Goal: Task Accomplishment & Management: Use online tool/utility

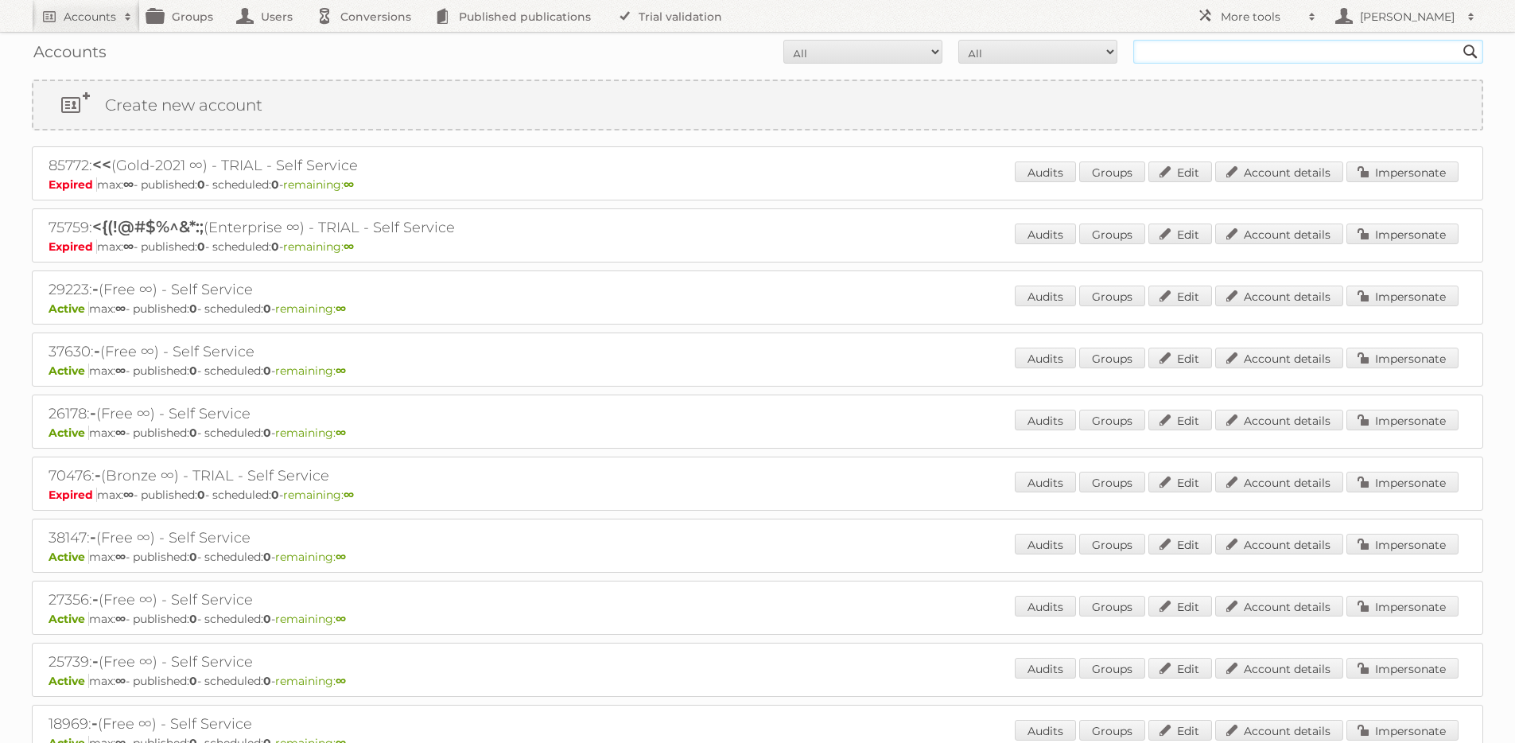
click at [1239, 56] on input "text" at bounding box center [1308, 52] width 350 height 24
type input "[PERSON_NAME]"
click at [1458, 40] on input "Search" at bounding box center [1470, 52] width 24 height 24
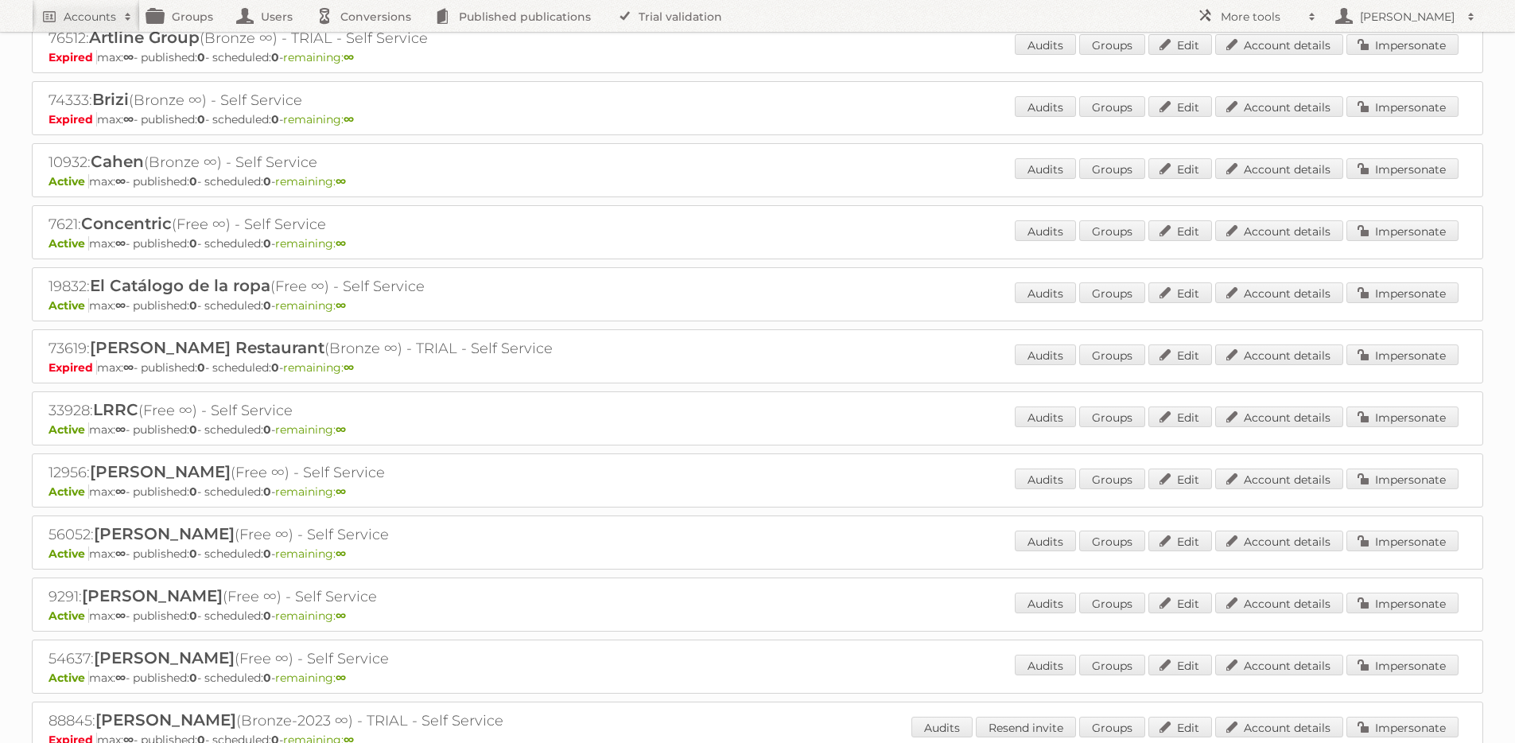
scroll to position [270, 0]
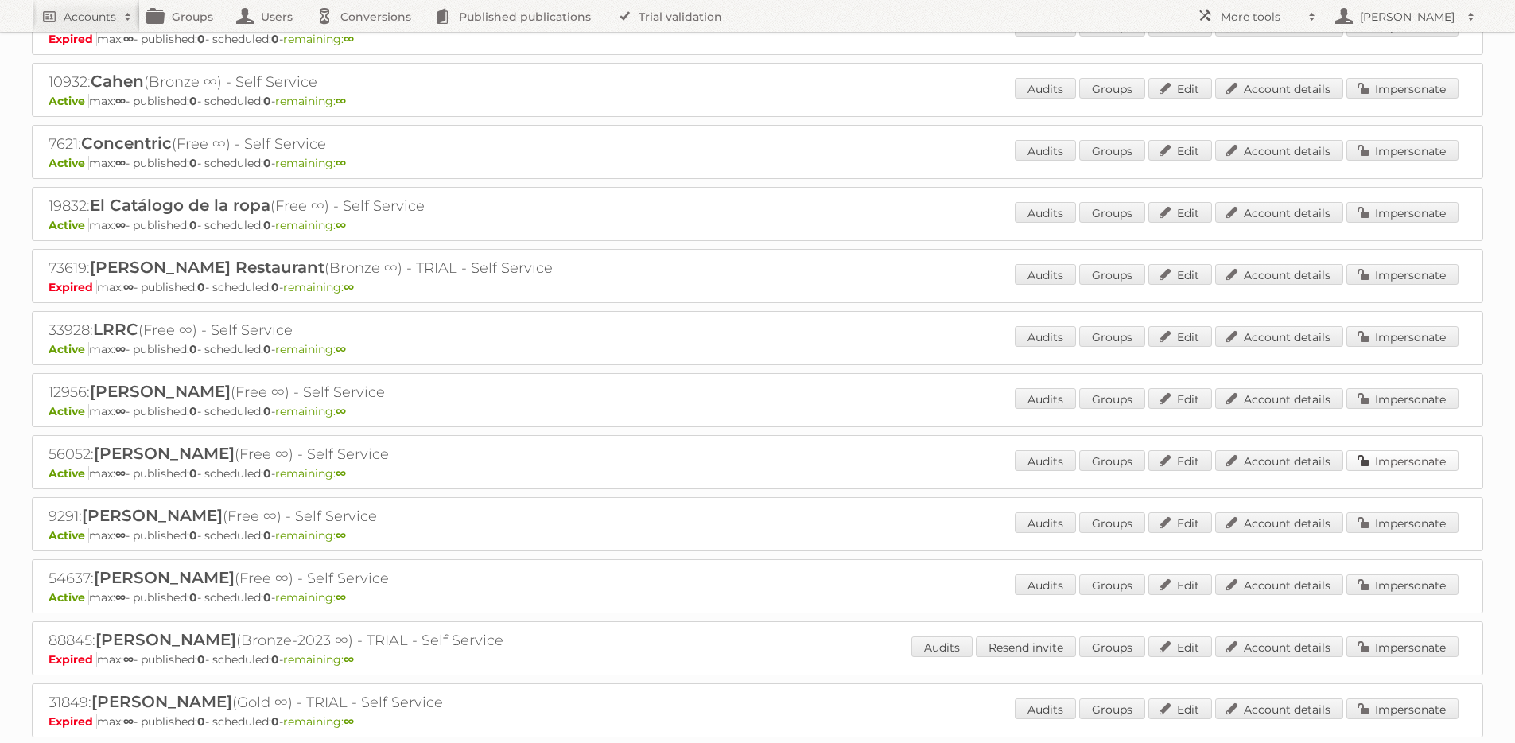
click at [1429, 456] on link "Impersonate" at bounding box center [1402, 460] width 112 height 21
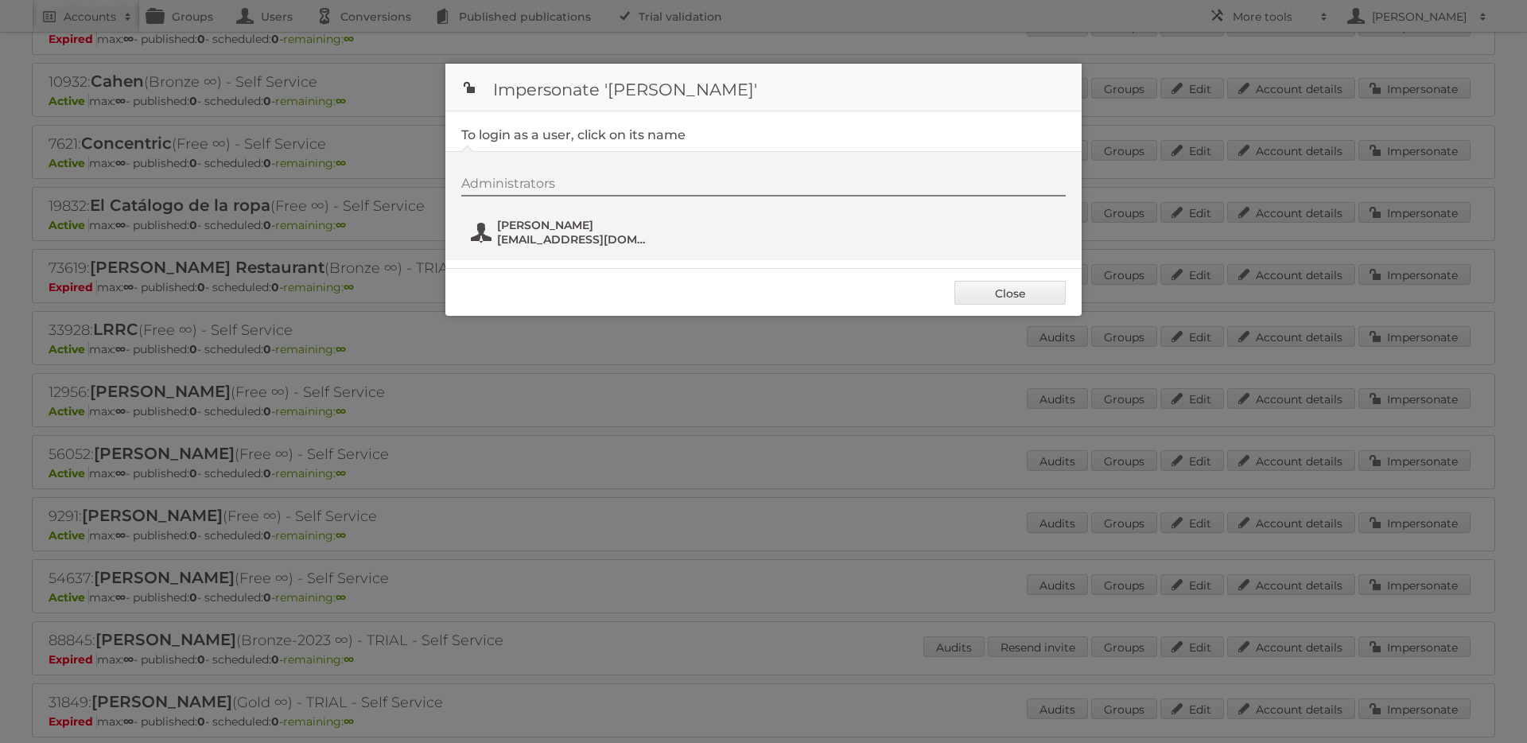
click at [514, 235] on span "magfilm2013@gmail.com" at bounding box center [574, 239] width 154 height 14
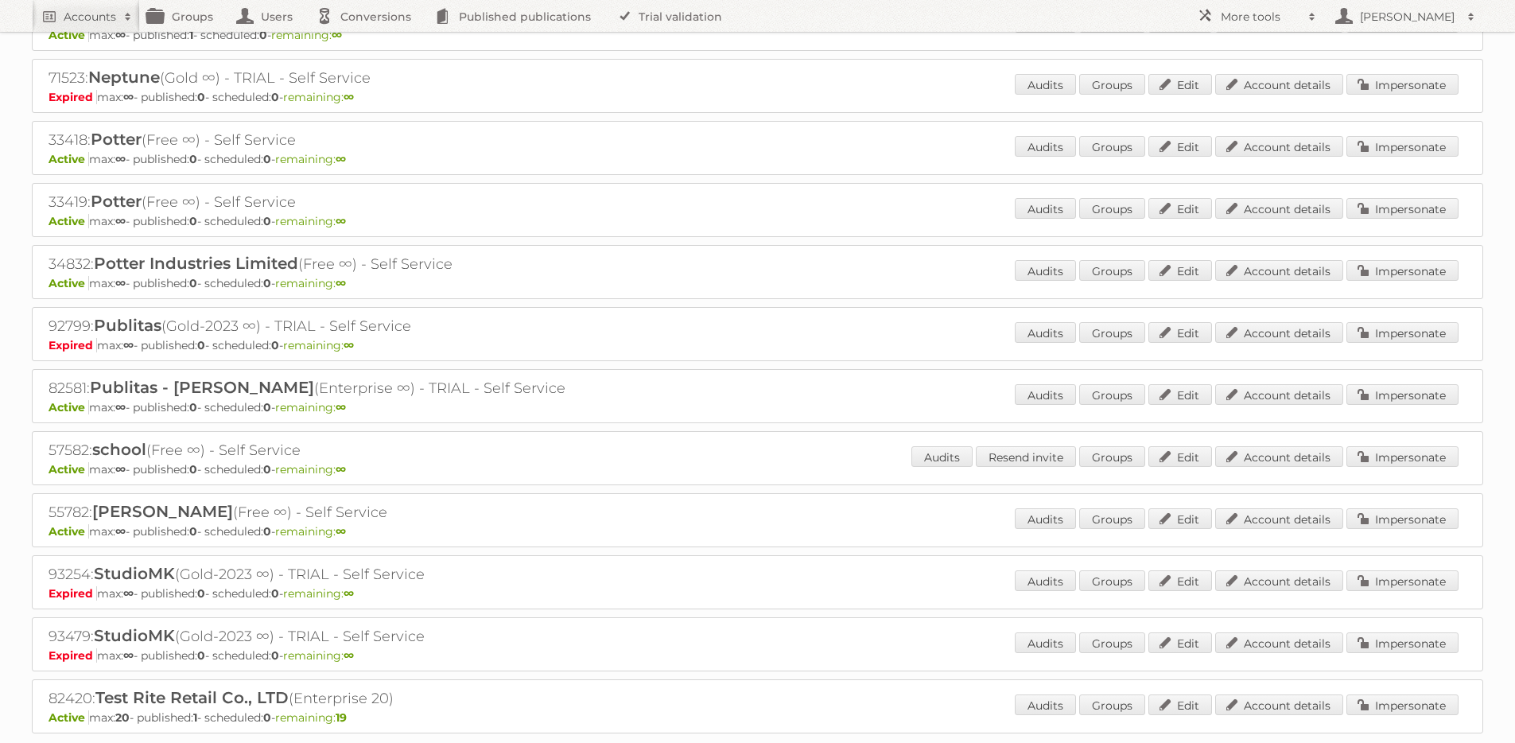
scroll to position [2328, 0]
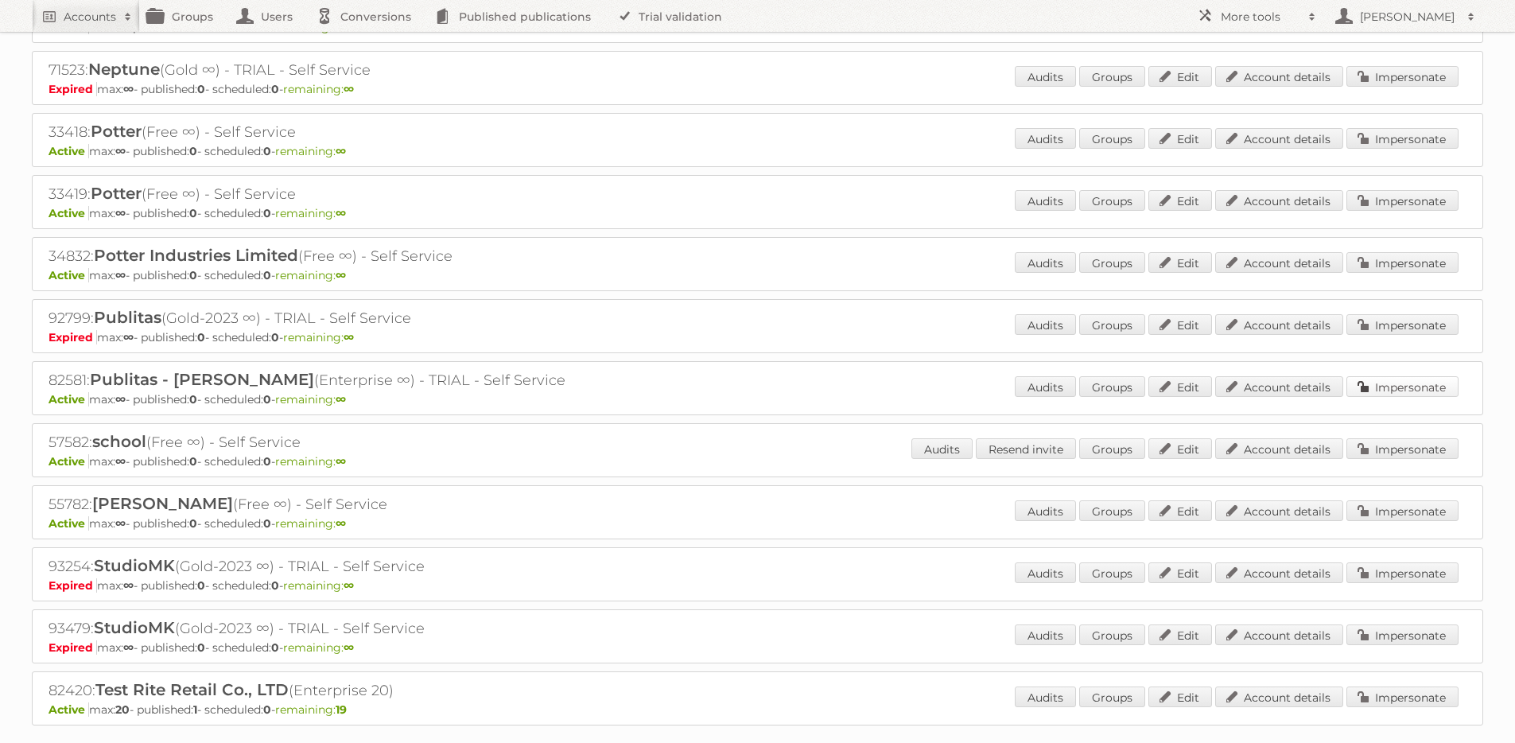
click at [1403, 376] on link "Impersonate" at bounding box center [1402, 386] width 112 height 21
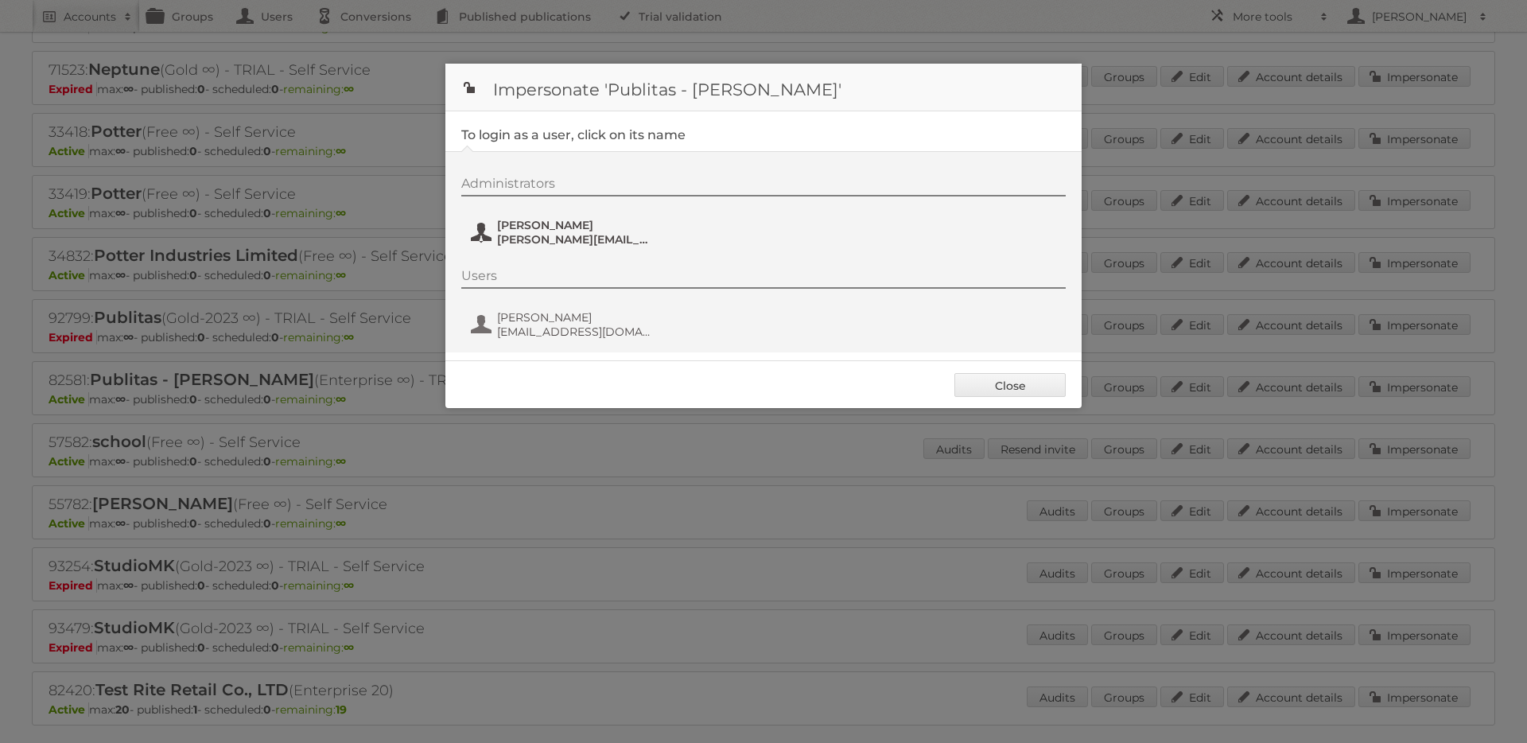
click at [533, 238] on span "maggie@publitas.com" at bounding box center [574, 239] width 154 height 14
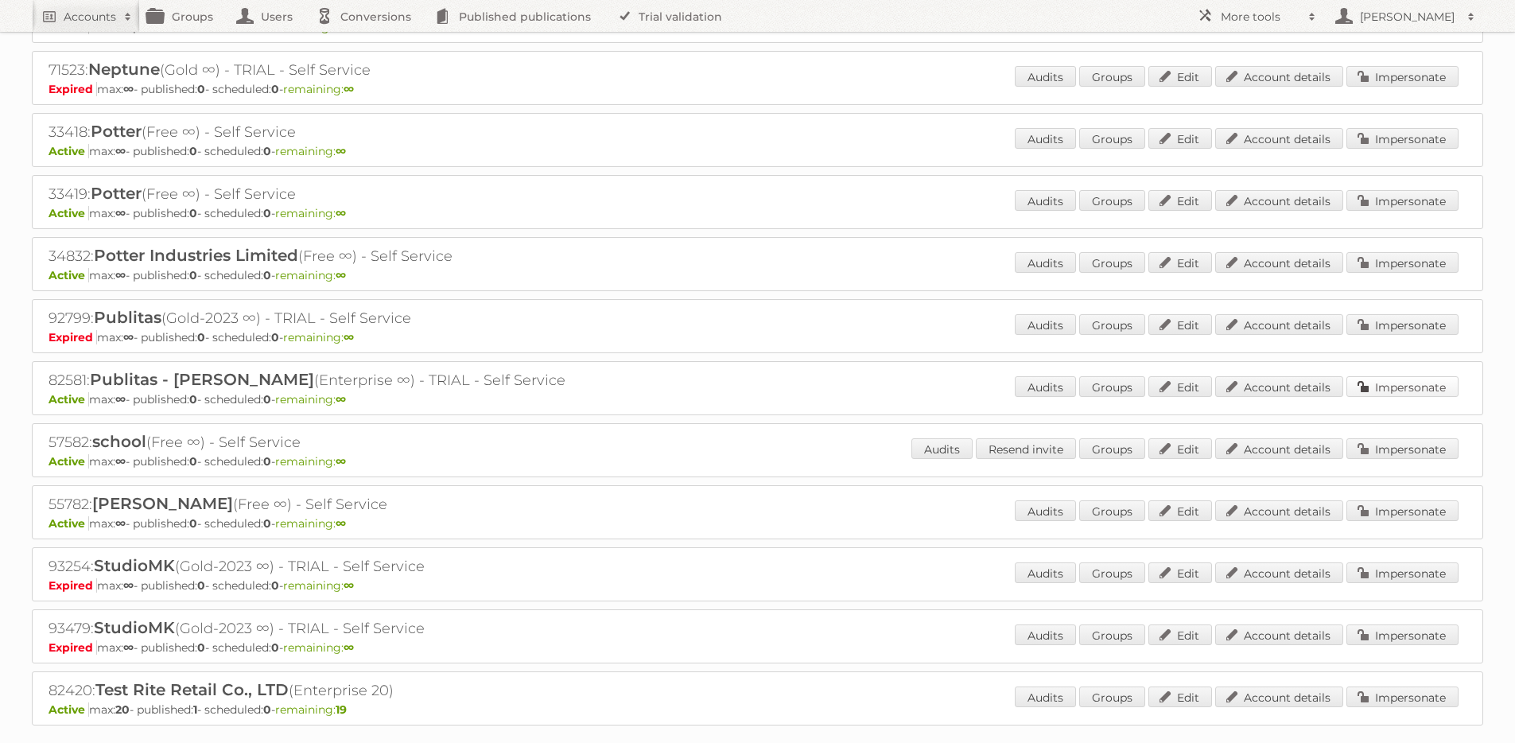
click at [1398, 376] on link "Impersonate" at bounding box center [1402, 386] width 112 height 21
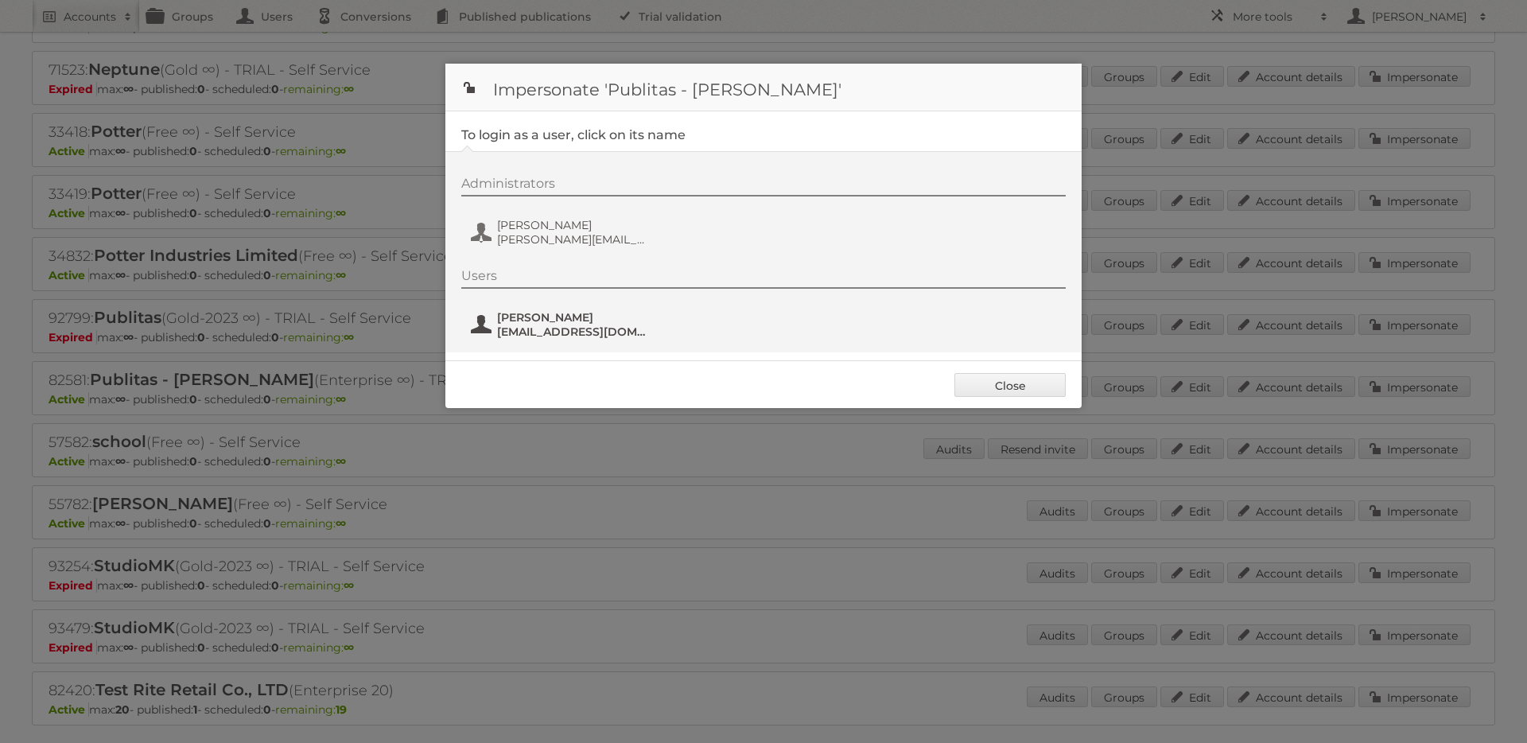
click at [553, 329] on span "hello@maggiekuang.com" at bounding box center [574, 331] width 154 height 14
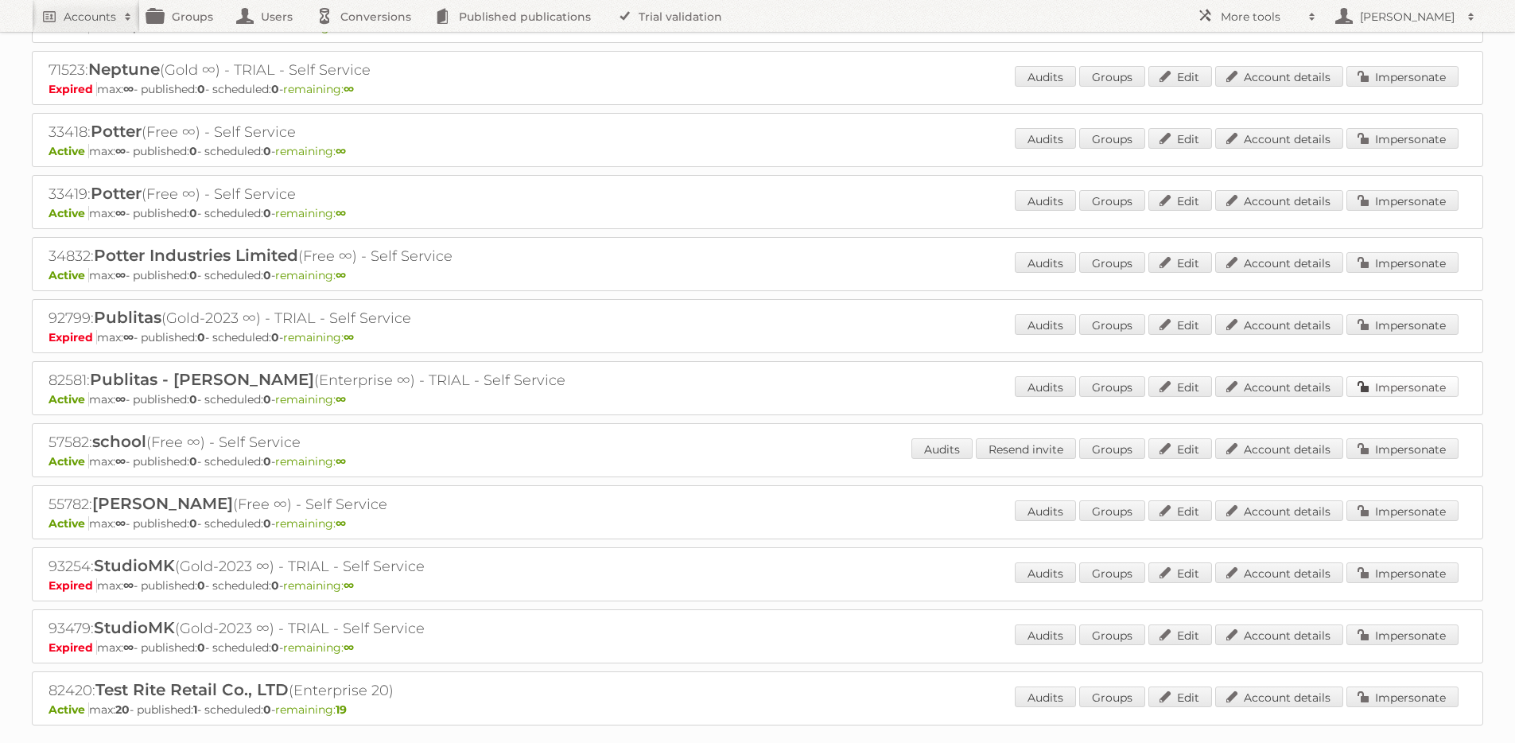
click at [1402, 376] on link "Impersonate" at bounding box center [1402, 386] width 112 height 21
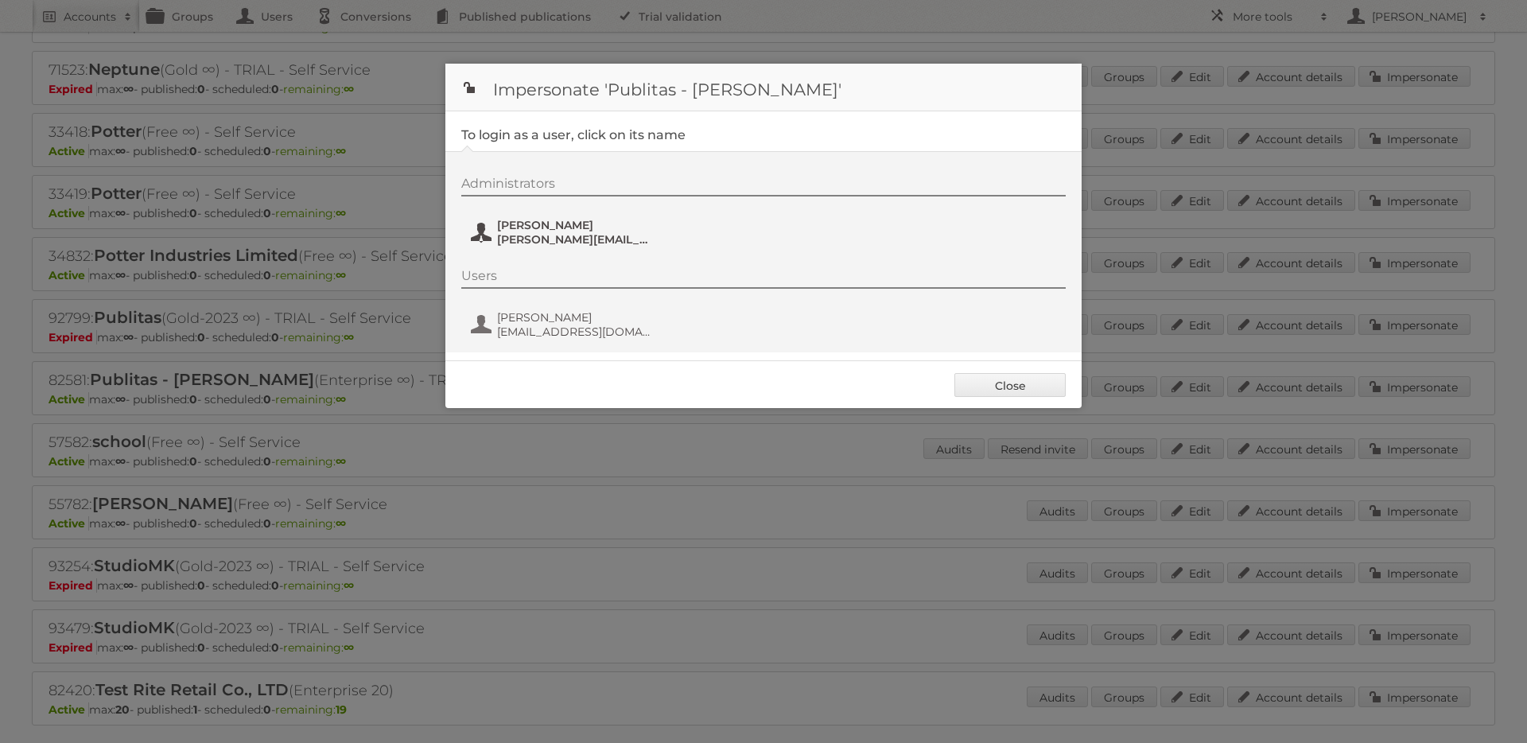
click at [557, 244] on span "maggie@publitas.com" at bounding box center [574, 239] width 154 height 14
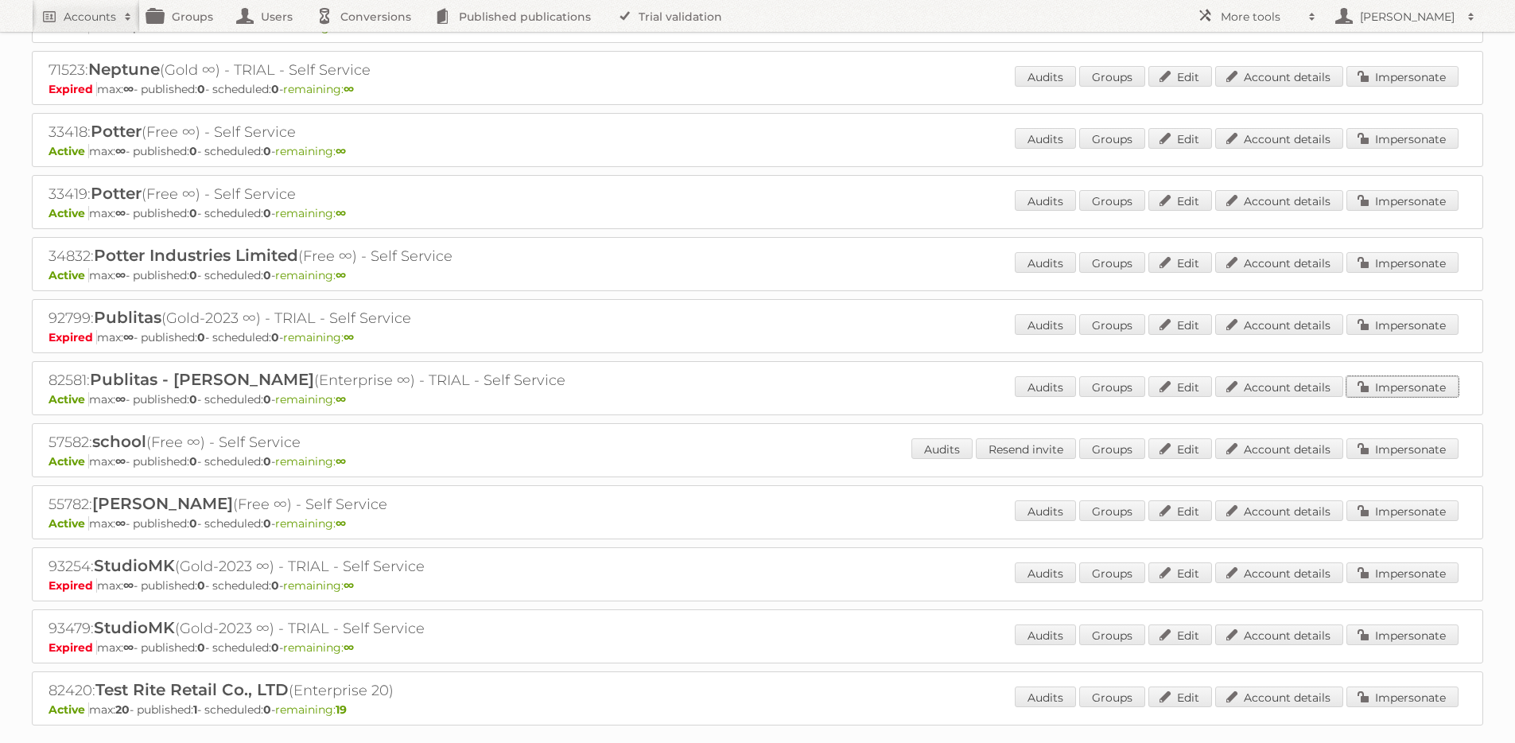
drag, startPoint x: 1390, startPoint y: 377, endPoint x: 1380, endPoint y: 371, distance: 11.7
click at [1390, 377] on link "Impersonate" at bounding box center [1402, 386] width 112 height 21
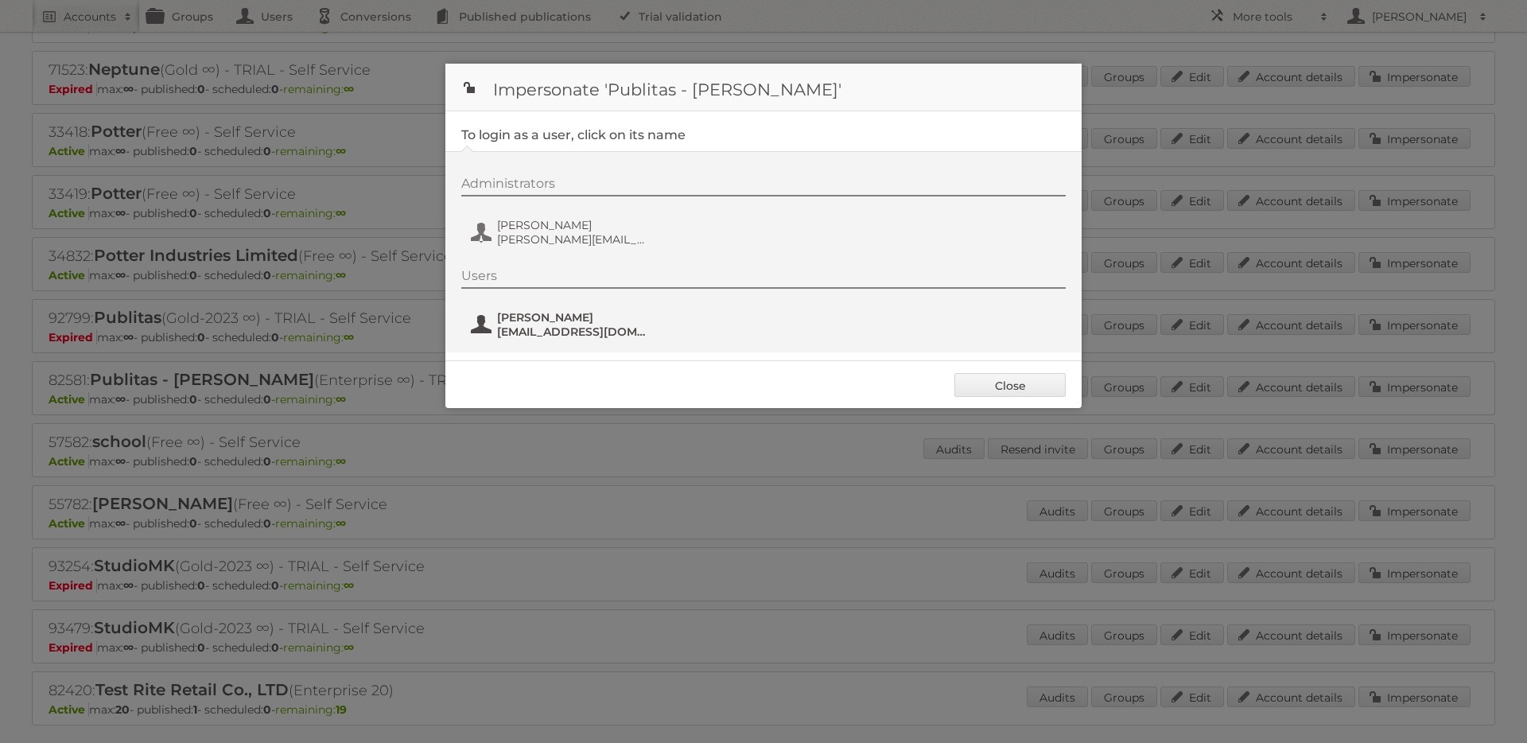
click at [527, 326] on span "hello@maggiekuang.com" at bounding box center [574, 331] width 154 height 14
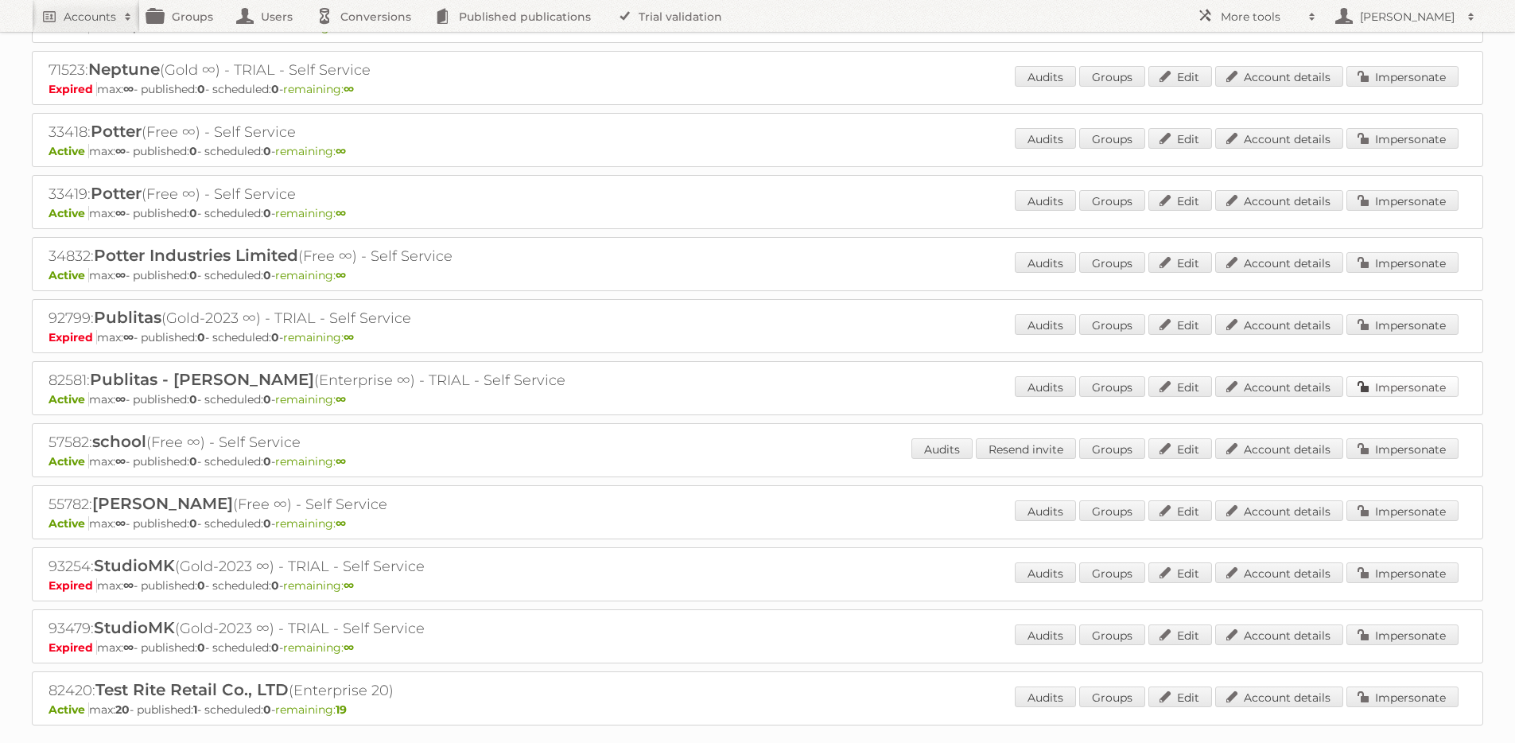
click at [1401, 376] on link "Impersonate" at bounding box center [1402, 386] width 112 height 21
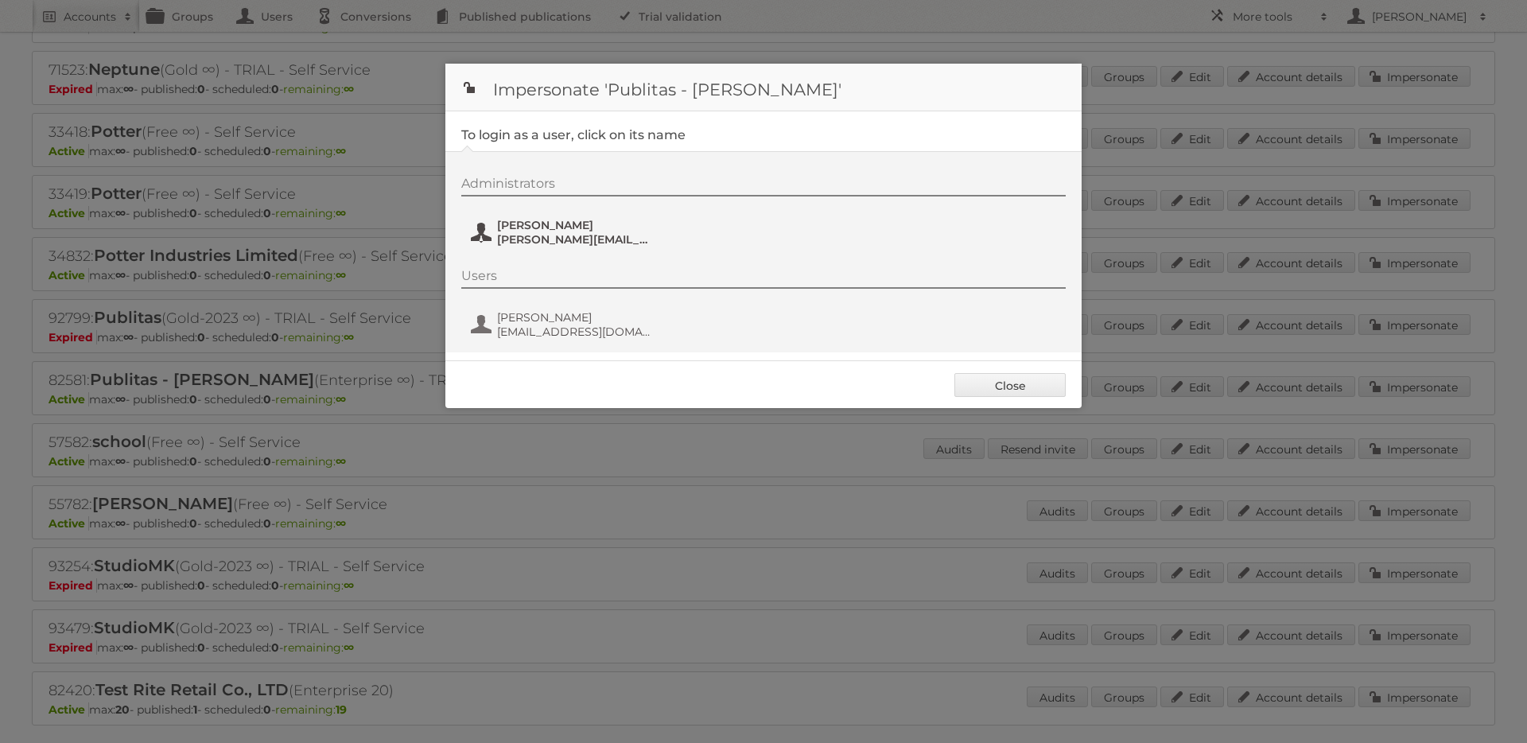
click at [557, 230] on span "Maggie Kuang" at bounding box center [574, 225] width 154 height 14
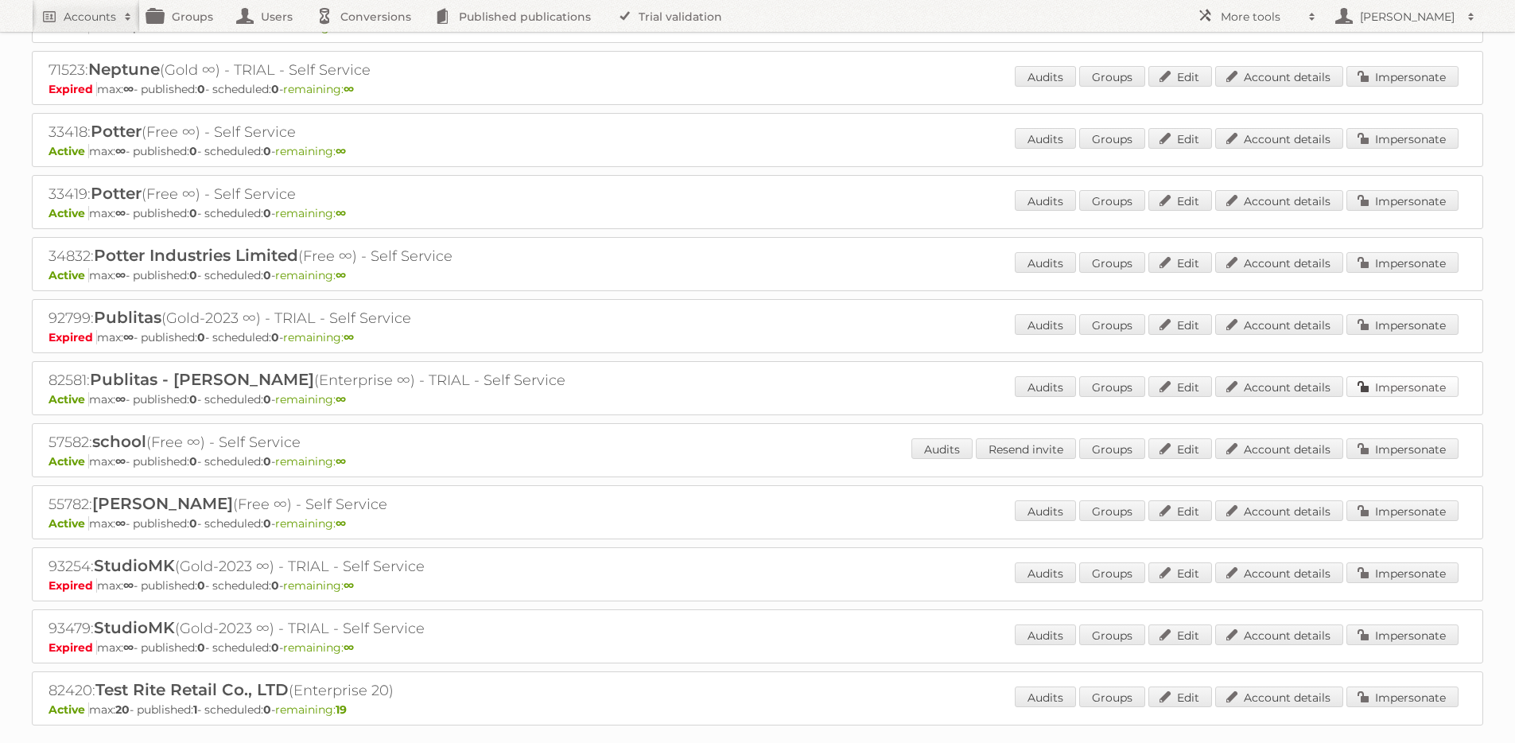
click at [1403, 376] on link "Impersonate" at bounding box center [1402, 386] width 112 height 21
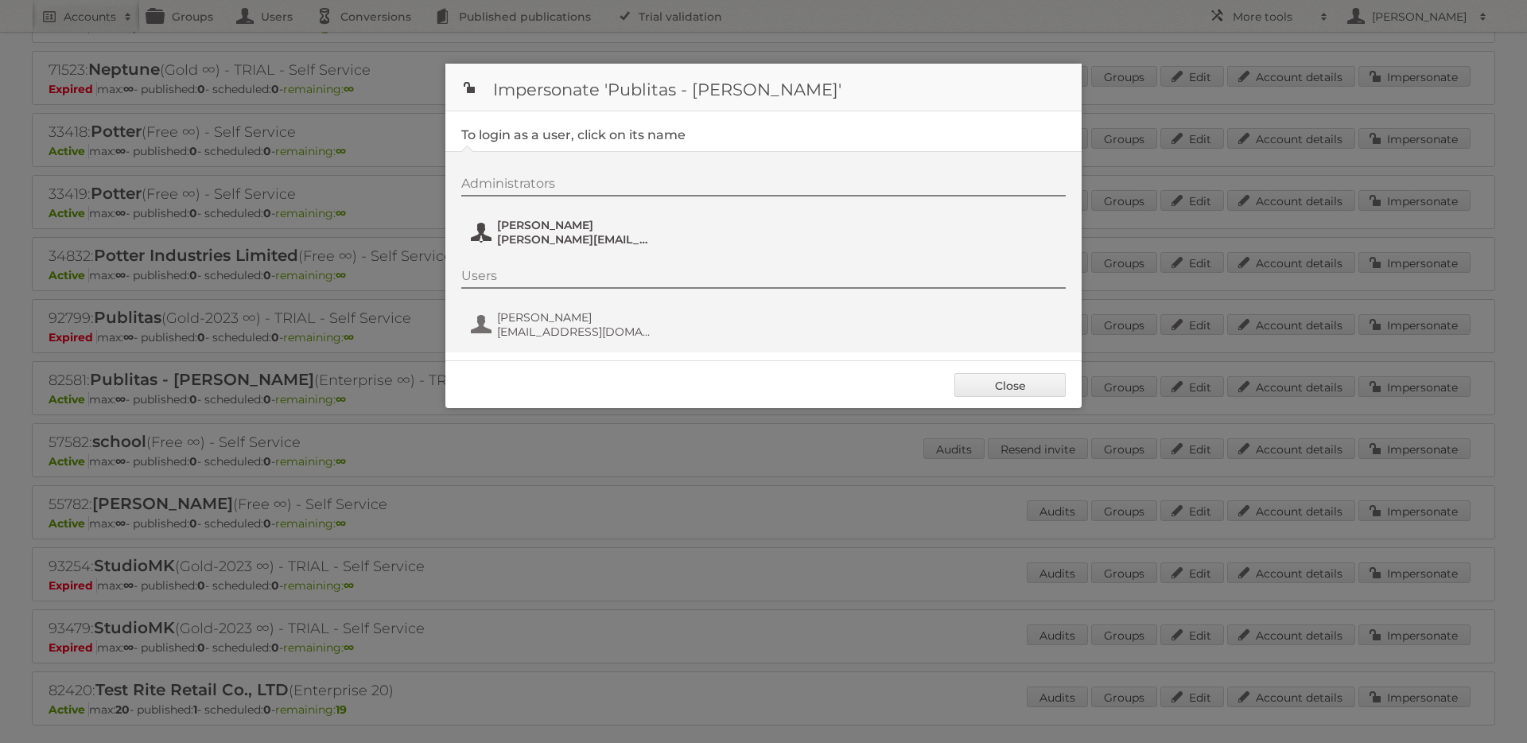
click at [549, 239] on span "maggie@publitas.com" at bounding box center [574, 239] width 154 height 14
